Goal: Information Seeking & Learning: Learn about a topic

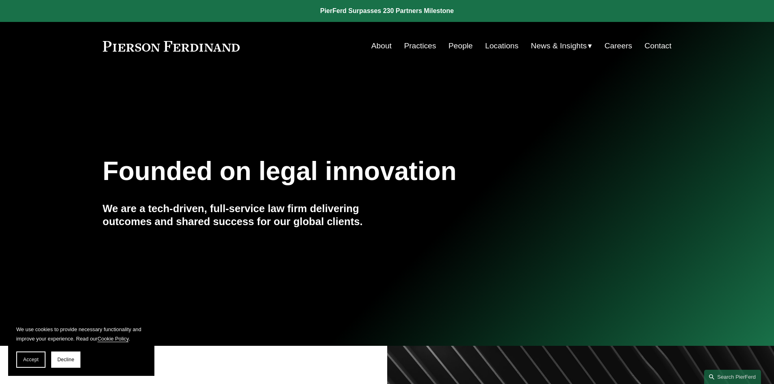
click at [457, 48] on link "People" at bounding box center [461, 45] width 24 height 15
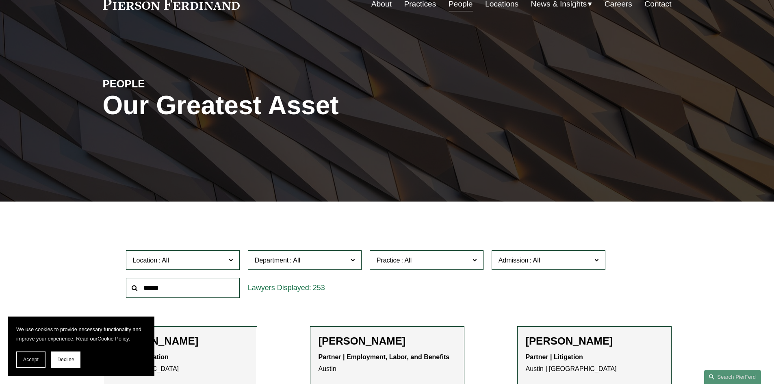
scroll to position [203, 0]
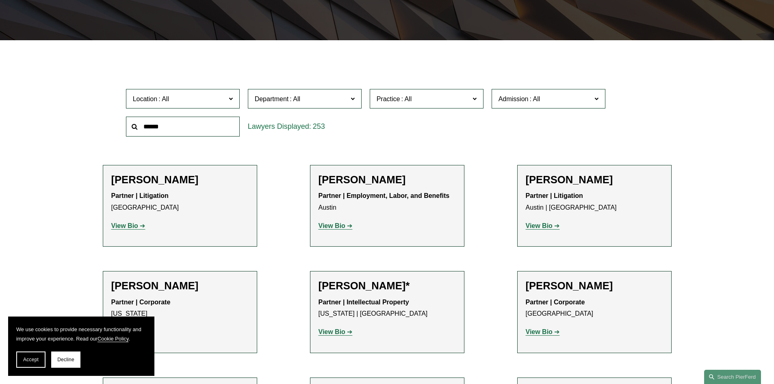
drag, startPoint x: 201, startPoint y: 139, endPoint x: 199, endPoint y: 118, distance: 20.8
click at [201, 139] on div at bounding box center [183, 127] width 122 height 28
click at [199, 124] on input "text" at bounding box center [183, 127] width 114 height 20
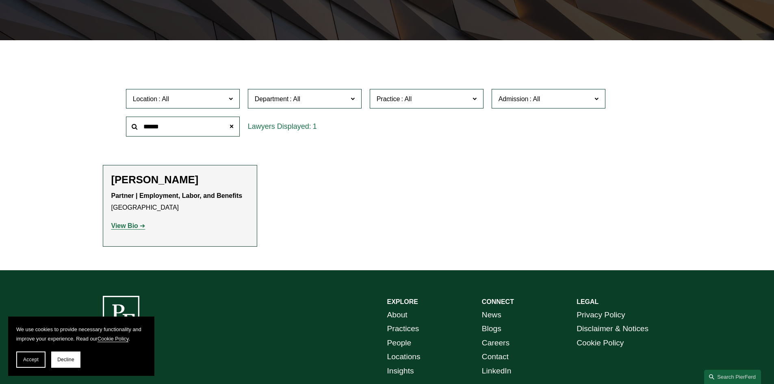
type input "******"
click at [127, 226] on strong "View Bio" at bounding box center [124, 225] width 27 height 7
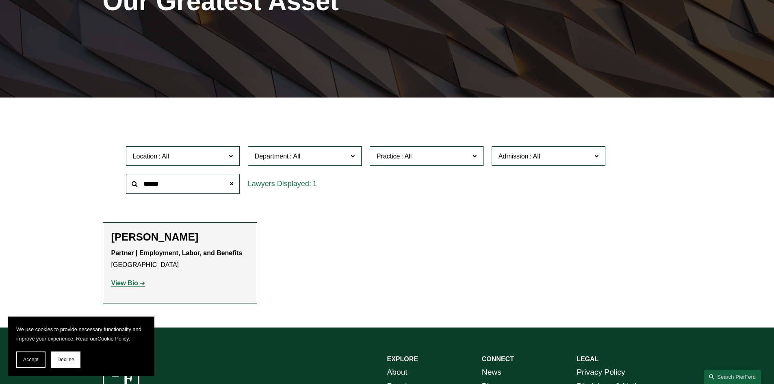
scroll to position [0, 0]
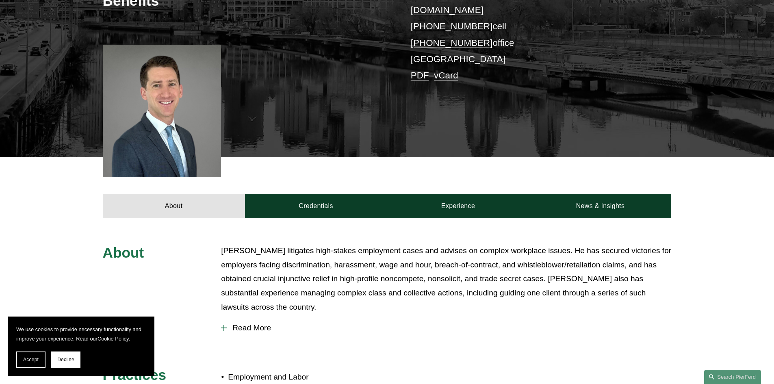
scroll to position [285, 0]
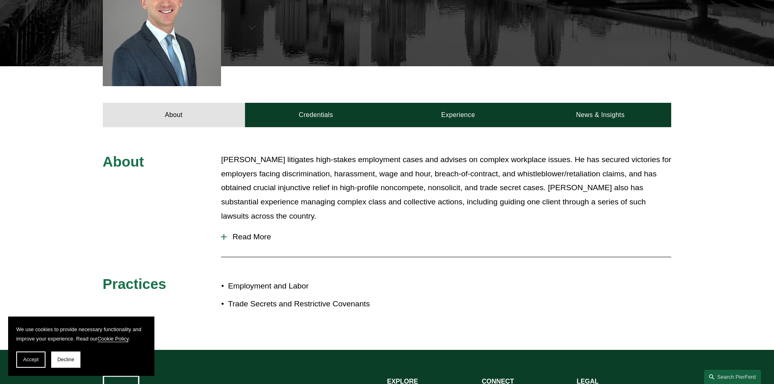
click at [233, 233] on span "Read More" at bounding box center [449, 237] width 445 height 9
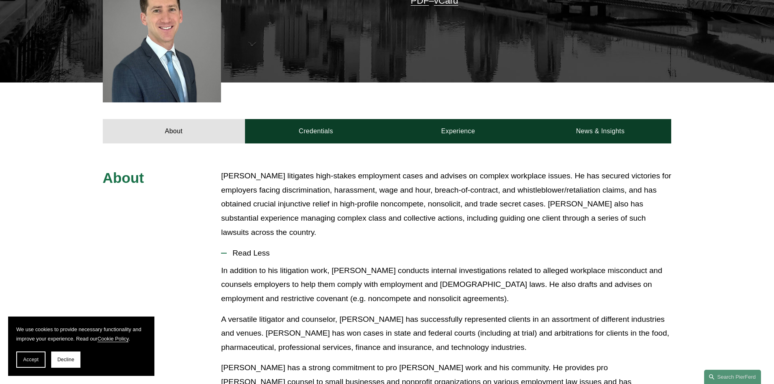
scroll to position [228, 0]
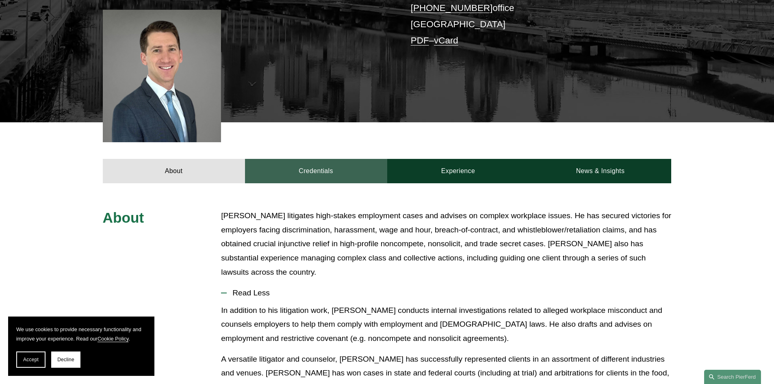
click at [317, 159] on link "Credentials" at bounding box center [316, 171] width 142 height 24
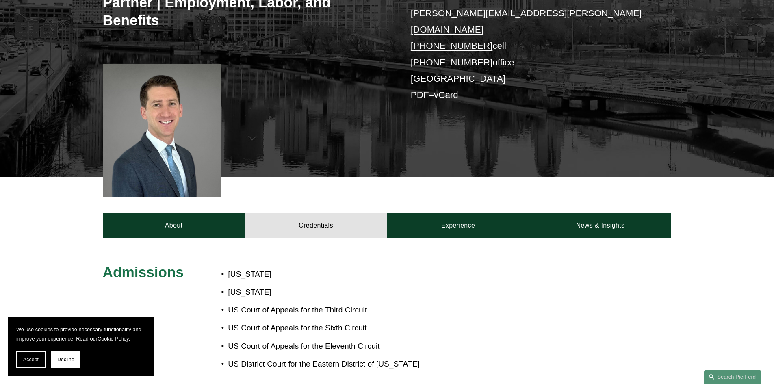
scroll to position [147, 0]
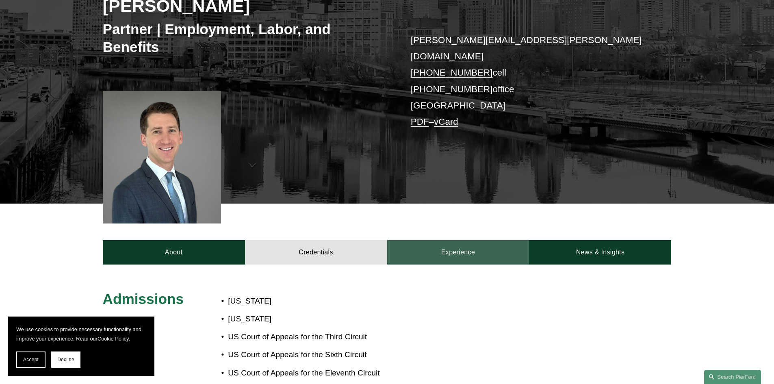
click at [481, 240] on link "Experience" at bounding box center [458, 252] width 142 height 24
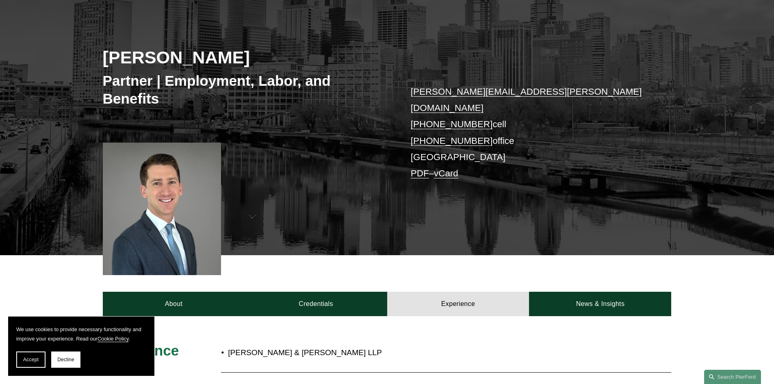
scroll to position [203, 0]
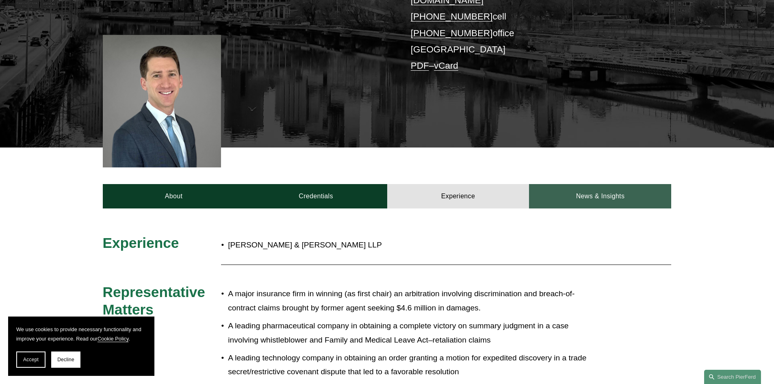
click at [598, 184] on link "News & Insights" at bounding box center [600, 196] width 142 height 24
